Goal: Task Accomplishment & Management: Complete application form

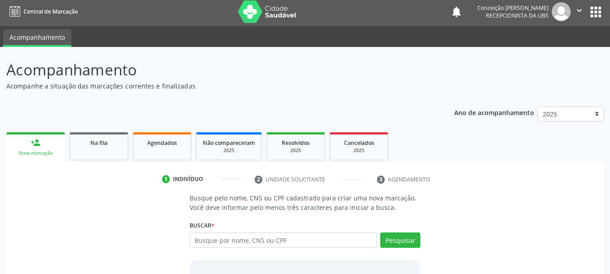
scroll to position [74, 0]
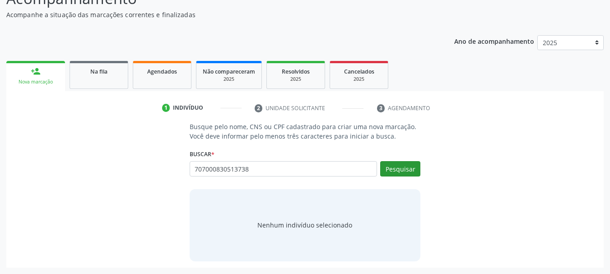
type input "707000830513738"
click at [395, 173] on button "Pesquisar" at bounding box center [400, 168] width 40 height 15
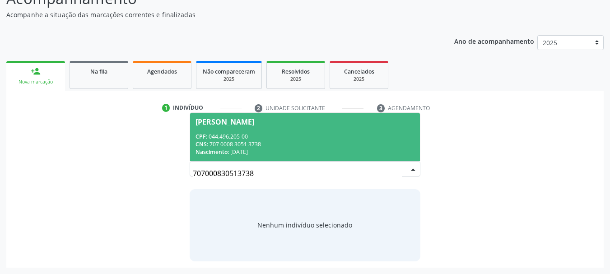
drag, startPoint x: 365, startPoint y: 148, endPoint x: 370, endPoint y: 147, distance: 5.1
click at [370, 147] on div "CNS: 707 0008 3051 3738" at bounding box center [306, 144] width 220 height 8
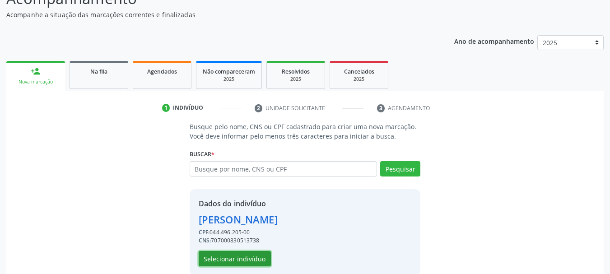
click at [246, 260] on button "Selecionar indivíduo" at bounding box center [235, 258] width 72 height 15
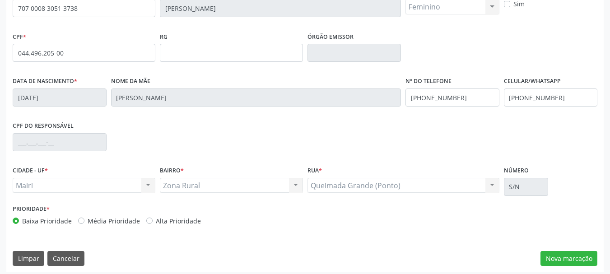
scroll to position [215, 0]
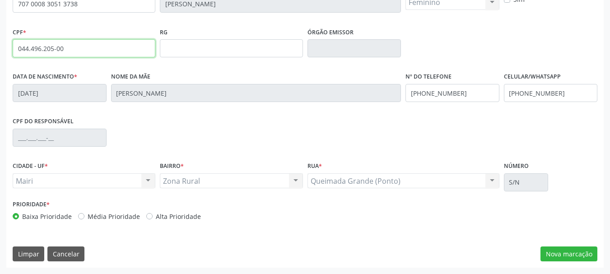
drag, startPoint x: 14, startPoint y: 51, endPoint x: 74, endPoint y: 50, distance: 59.2
click at [74, 50] on input "044.496.205-00" at bounding box center [84, 48] width 143 height 18
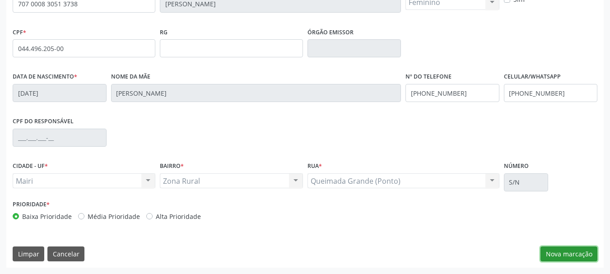
click at [555, 257] on button "Nova marcação" at bounding box center [569, 254] width 57 height 15
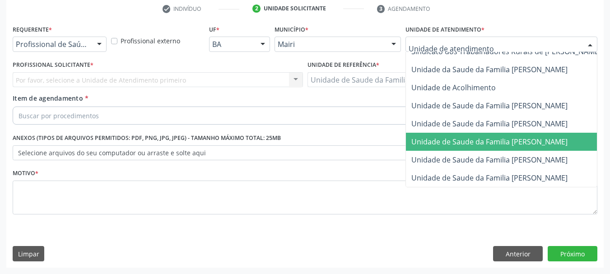
scroll to position [685, 0]
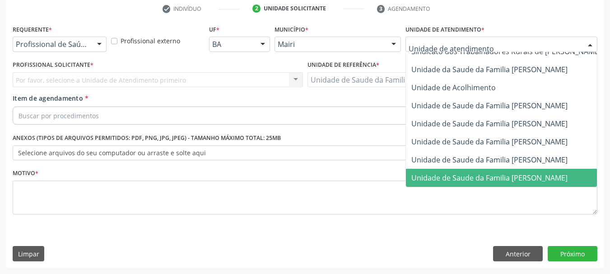
click at [529, 173] on span "Unidade de Saude da Familia [PERSON_NAME]" at bounding box center [490, 178] width 156 height 10
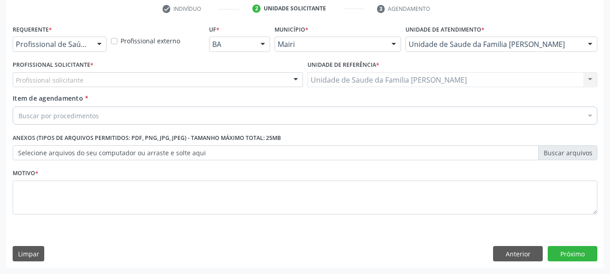
click at [285, 76] on div "Profissional solicitante" at bounding box center [158, 79] width 290 height 15
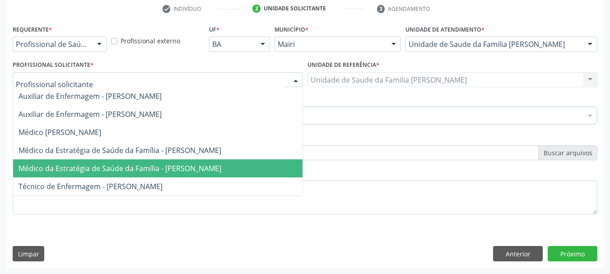
click at [114, 172] on span "Médico da Estratégia de Saúde da Família - [PERSON_NAME]" at bounding box center [120, 169] width 203 height 10
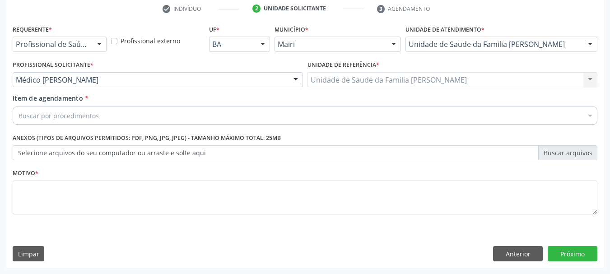
click at [129, 109] on div "Buscar por procedimentos" at bounding box center [305, 116] width 585 height 18
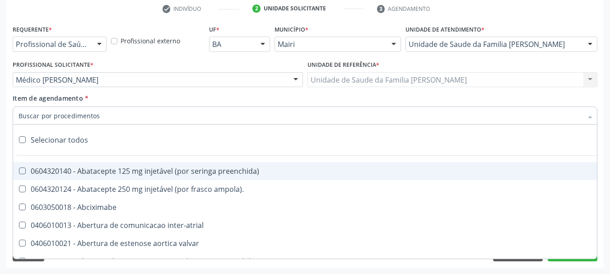
type input "3"
type input "#"
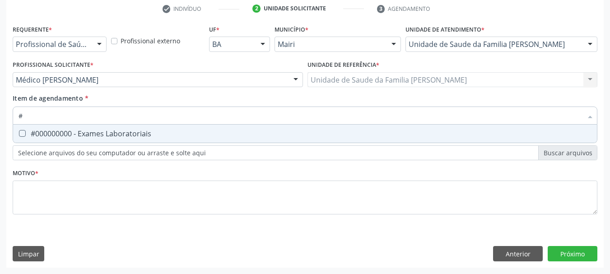
click at [132, 132] on div "#000000000 - Exames Laboratoriais" at bounding box center [305, 133] width 573 height 7
checkbox Laboratoriais "true"
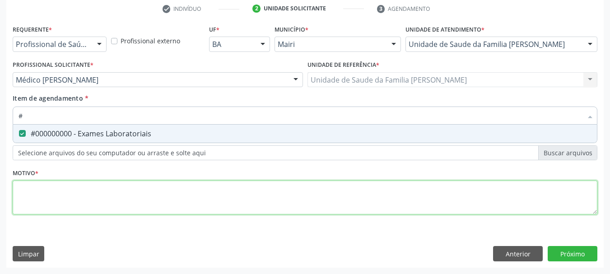
click at [129, 191] on div "Requerente * Profissional de Saúde Profissional de Saúde Paciente Nenhum result…" at bounding box center [305, 125] width 585 height 205
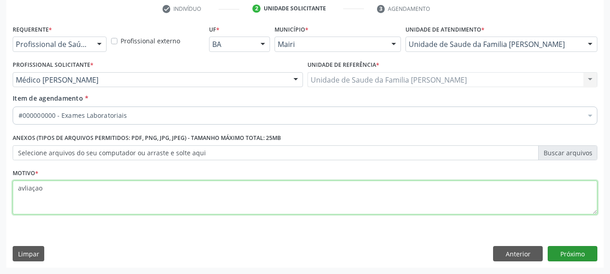
type textarea "avliaçao"
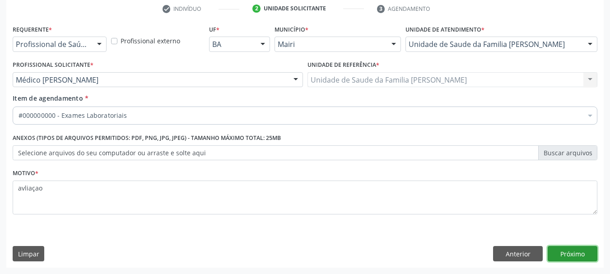
click at [587, 254] on button "Próximo" at bounding box center [573, 253] width 50 height 15
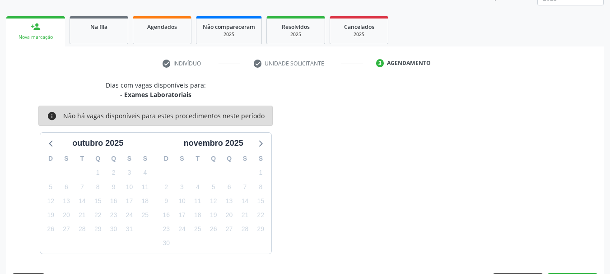
scroll to position [145, 0]
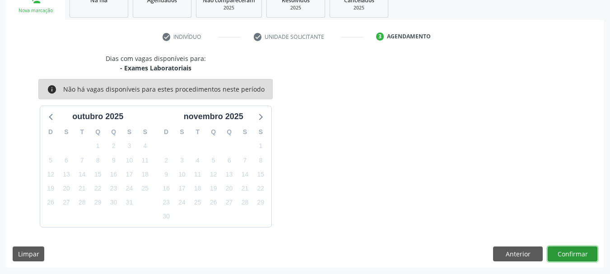
click at [580, 255] on button "Confirmar" at bounding box center [573, 254] width 50 height 15
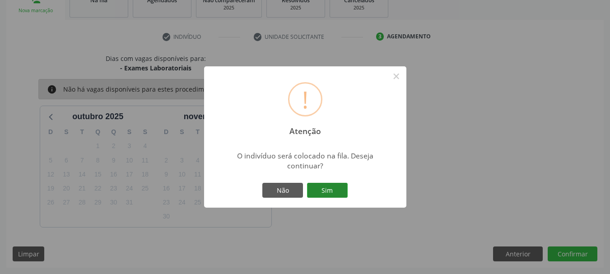
click at [321, 190] on button "Sim" at bounding box center [327, 190] width 41 height 15
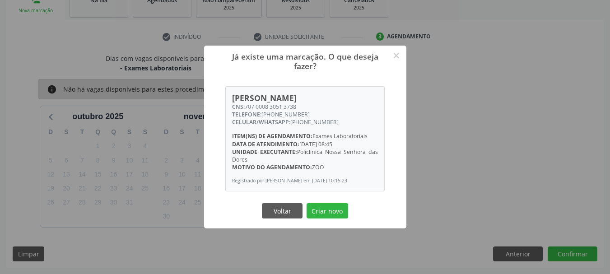
click at [446, 145] on div "Já existe uma marcação. O que deseja fazer? × [PERSON_NAME] CNS: 707 0008 3051 …" at bounding box center [305, 137] width 610 height 274
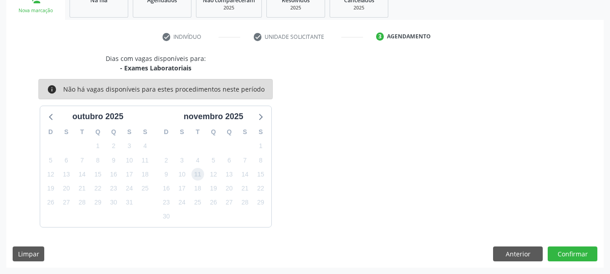
click at [196, 177] on span "11" at bounding box center [198, 174] width 13 height 13
click at [124, 149] on span "3" at bounding box center [129, 146] width 13 height 13
click at [173, 192] on div "16" at bounding box center [167, 189] width 16 height 14
drag, startPoint x: 276, startPoint y: 208, endPoint x: 294, endPoint y: 179, distance: 33.9
click at [288, 194] on div "Dias com vagas disponíveis para: - Exames Laboratoriais info Não há vagas dispo…" at bounding box center [155, 140] width 299 height 173
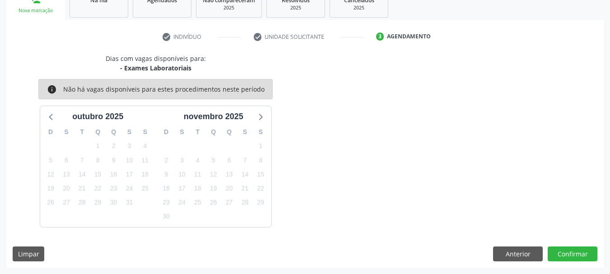
drag, startPoint x: 257, startPoint y: 179, endPoint x: 273, endPoint y: 158, distance: 26.5
click at [273, 168] on div "Dias com vagas disponíveis para: - Exames Laboratoriais info Não há vagas dispo…" at bounding box center [155, 140] width 299 height 173
drag, startPoint x: 273, startPoint y: 158, endPoint x: 285, endPoint y: 114, distance: 45.5
click at [295, 151] on div "Dias com vagas disponíveis para: - Exames Laboratoriais info Não há vagas dispo…" at bounding box center [155, 140] width 299 height 173
click at [276, 117] on div "Dias com vagas disponíveis para: - Exames Laboratoriais info Não há vagas dispo…" at bounding box center [155, 140] width 299 height 173
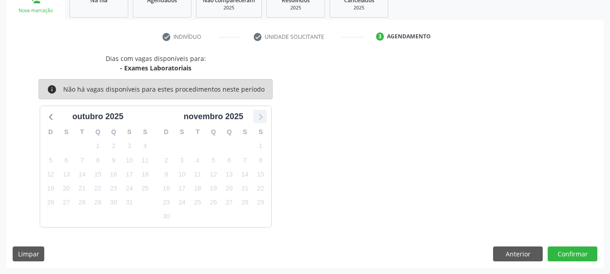
click at [264, 117] on icon at bounding box center [260, 117] width 12 height 12
click at [260, 116] on icon at bounding box center [260, 117] width 12 height 12
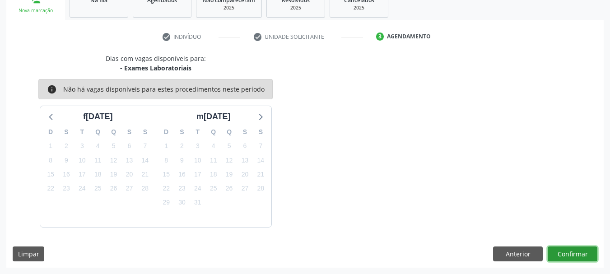
click at [559, 257] on button "Confirmar" at bounding box center [573, 254] width 50 height 15
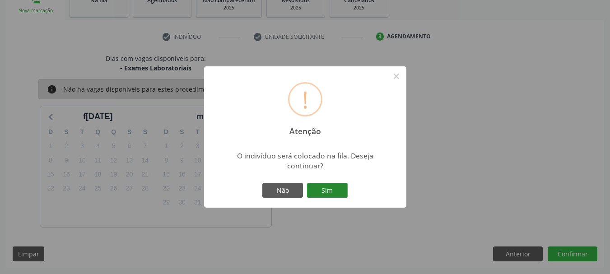
click at [331, 187] on button "Sim" at bounding box center [327, 190] width 41 height 15
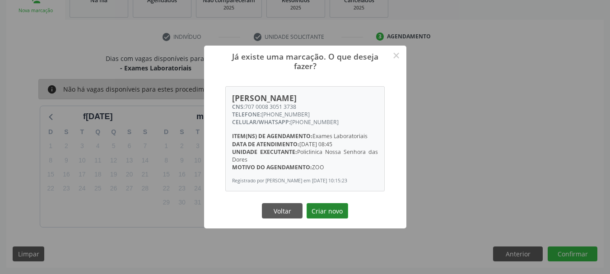
click at [330, 215] on button "Criar novo" at bounding box center [328, 210] width 42 height 15
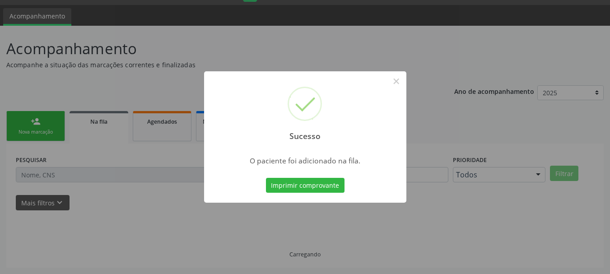
scroll to position [24, 0]
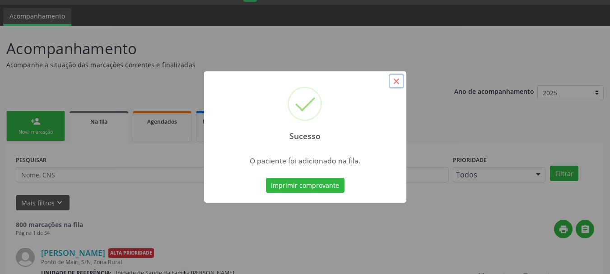
drag, startPoint x: 392, startPoint y: 80, endPoint x: 292, endPoint y: 58, distance: 101.6
click at [391, 80] on button "×" at bounding box center [396, 81] width 15 height 15
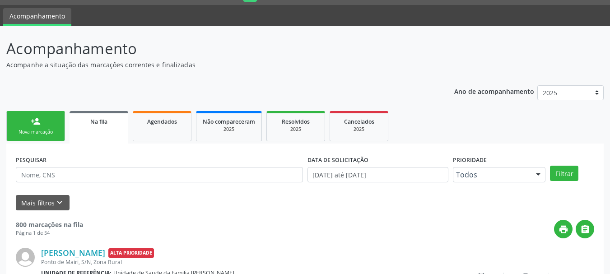
click at [38, 116] on link "person_add Nova marcação" at bounding box center [35, 126] width 59 height 30
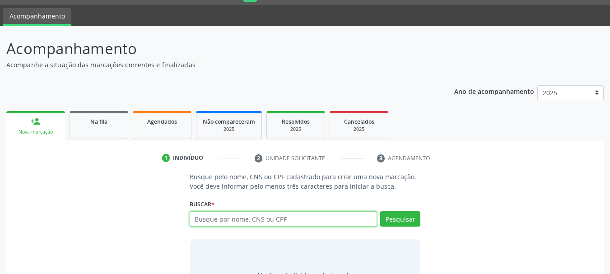
paste input "044.496.205-00"
type input "044.496.205-00"
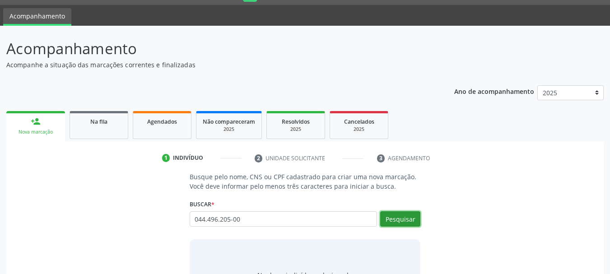
click at [398, 223] on button "Pesquisar" at bounding box center [400, 218] width 40 height 15
type input "044.496.205-00"
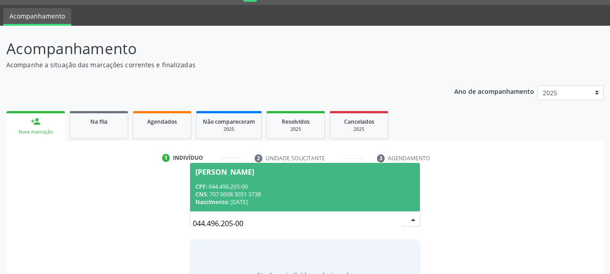
click at [326, 189] on div "CPF: 044.496.205-00" at bounding box center [306, 187] width 220 height 8
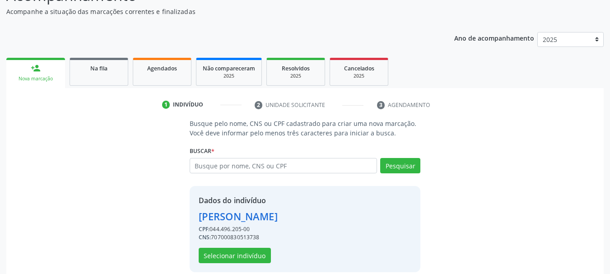
scroll to position [88, 0]
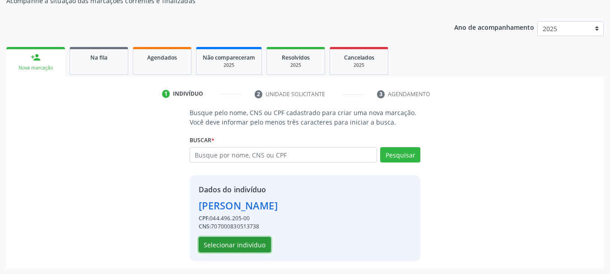
click at [259, 244] on button "Selecionar indivíduo" at bounding box center [235, 244] width 72 height 15
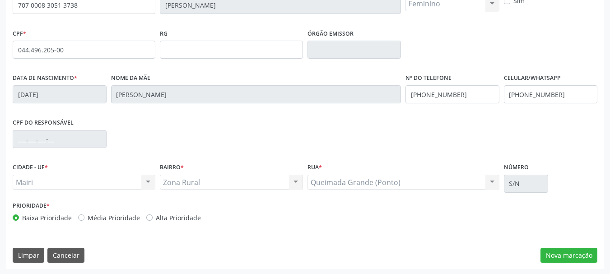
scroll to position [215, 0]
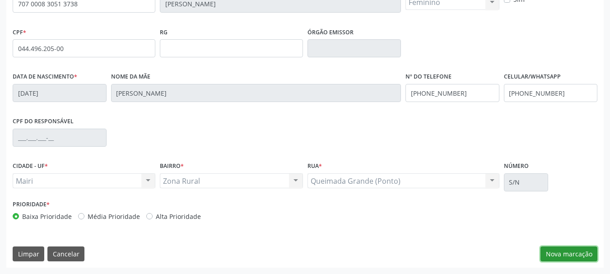
click at [560, 258] on button "Nova marcação" at bounding box center [569, 254] width 57 height 15
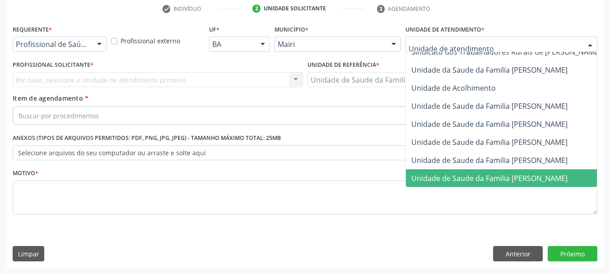
scroll to position [685, 0]
click at [486, 173] on span "Unidade de Saude da Familia [PERSON_NAME]" at bounding box center [490, 178] width 156 height 10
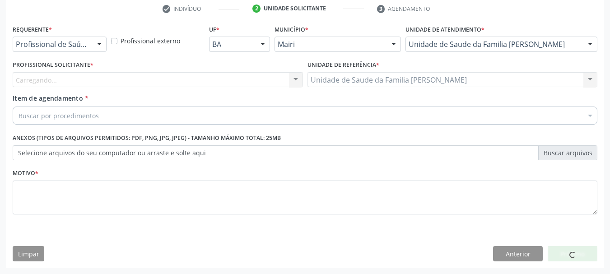
click at [280, 84] on div "Carregando... Nenhum resultado encontrado para: " " Não há nenhuma opção para s…" at bounding box center [158, 79] width 290 height 15
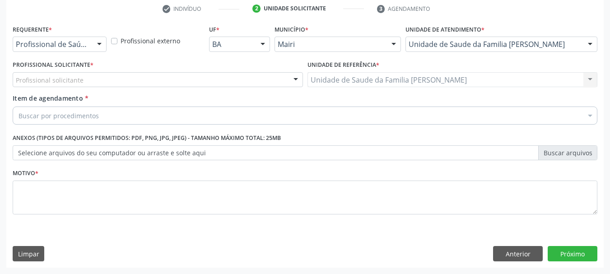
click at [283, 81] on div "Profissional solicitante" at bounding box center [158, 79] width 290 height 15
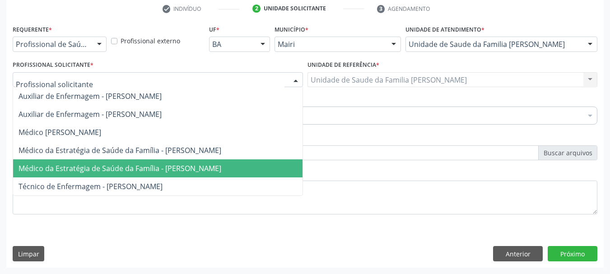
click at [193, 168] on span "Médico da Estratégia de Saúde da Família - [PERSON_NAME]" at bounding box center [120, 169] width 203 height 10
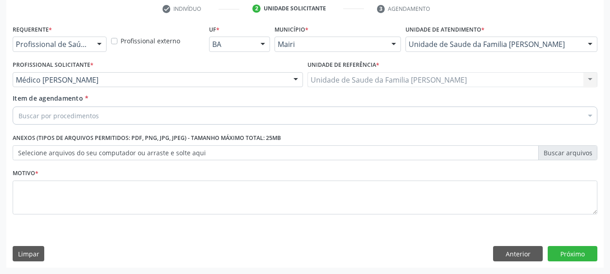
click at [187, 118] on div "Buscar por procedimentos" at bounding box center [305, 116] width 585 height 18
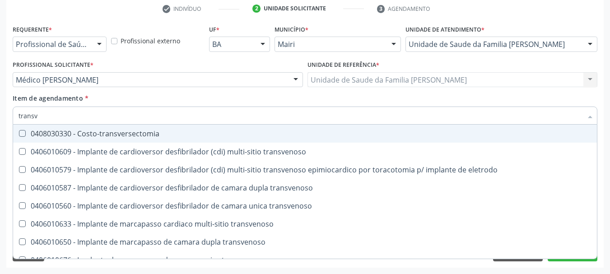
type input "transva"
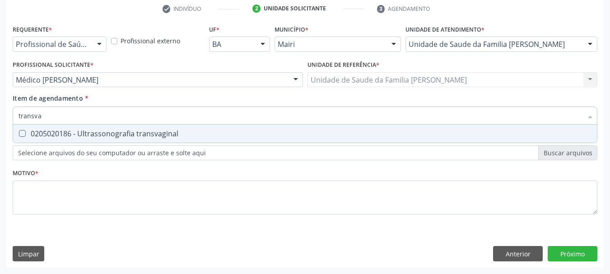
click at [154, 137] on div "0205020186 - Ultrassonografia transvaginal" at bounding box center [305, 133] width 573 height 7
checkbox transvaginal "true"
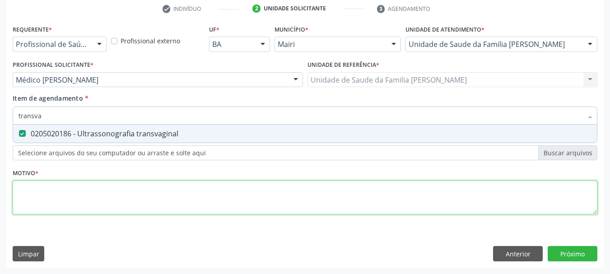
click at [157, 181] on div "Requerente * Profissional de Saúde Profissional de Saúde Paciente Nenhum result…" at bounding box center [305, 125] width 585 height 205
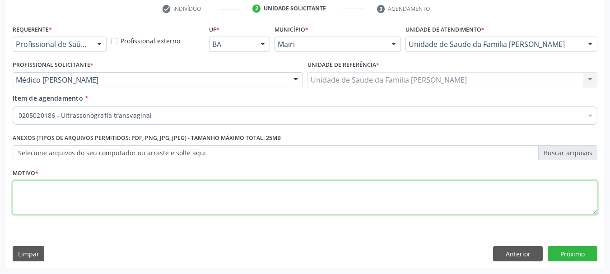
click at [155, 201] on div "Requerente * Profissional de Saúde Profissional de Saúde Paciente Nenhum result…" at bounding box center [305, 125] width 585 height 205
type textarea "avaliaçao"
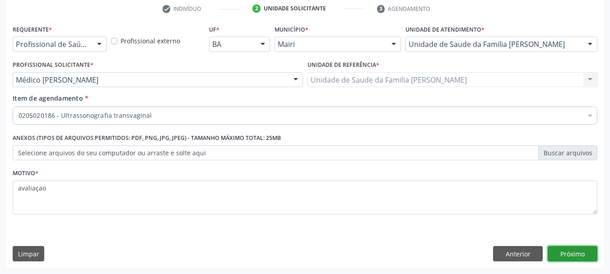
click at [560, 251] on button "Próximo" at bounding box center [573, 253] width 50 height 15
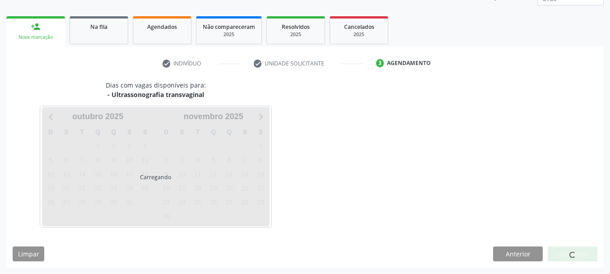
scroll to position [145, 0]
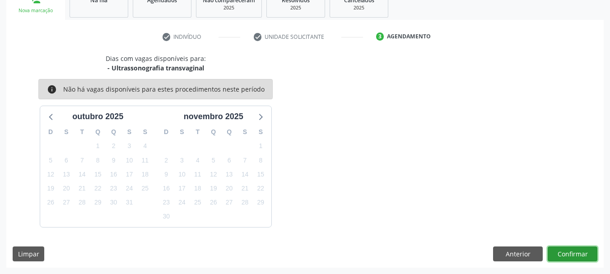
click at [561, 253] on button "Confirmar" at bounding box center [573, 254] width 50 height 15
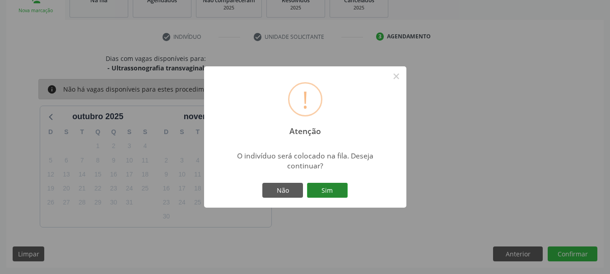
click at [341, 192] on button "Sim" at bounding box center [327, 190] width 41 height 15
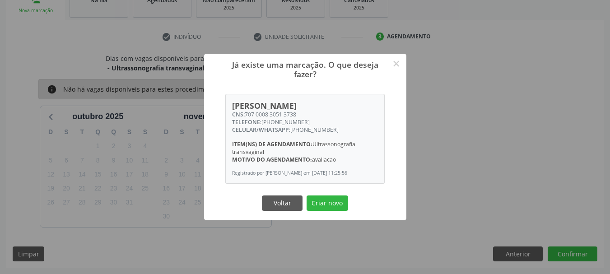
click at [326, 205] on button "Criar novo" at bounding box center [328, 203] width 42 height 15
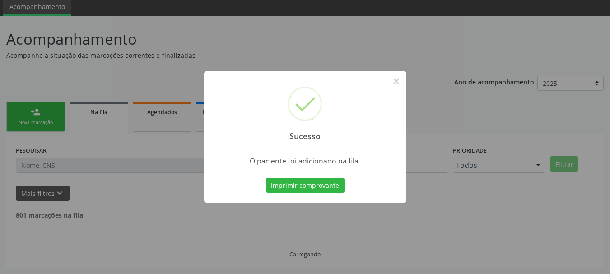
scroll to position [24, 0]
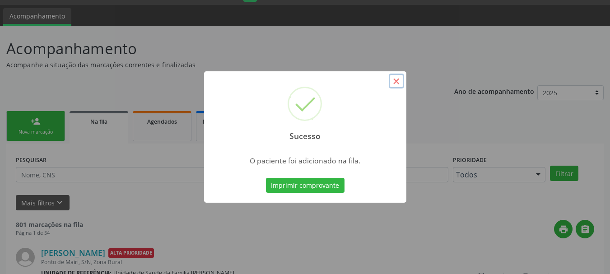
click at [398, 84] on button "×" at bounding box center [396, 81] width 15 height 15
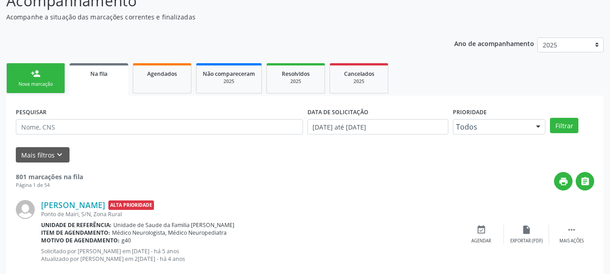
scroll to position [0, 0]
